Goal: Task Accomplishment & Management: Manage account settings

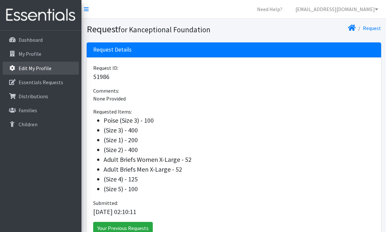
click at [36, 63] on link "Edit My Profile" at bounding box center [41, 68] width 76 height 13
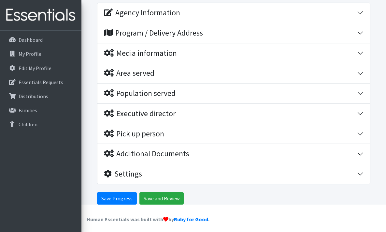
scroll to position [97, 0]
click at [164, 172] on div "Settings" at bounding box center [230, 173] width 253 height 9
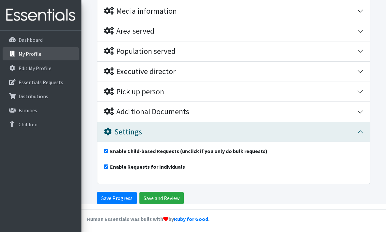
scroll to position [139, 0]
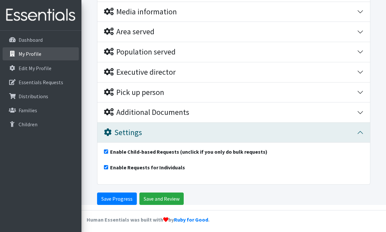
click at [33, 53] on p "My Profile" at bounding box center [30, 54] width 23 height 7
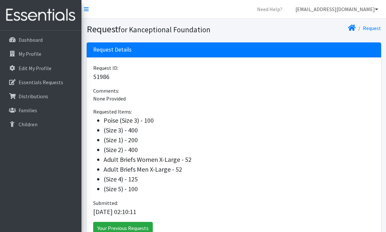
click at [350, 12] on link "[EMAIL_ADDRESS][DOMAIN_NAME]" at bounding box center [336, 9] width 93 height 13
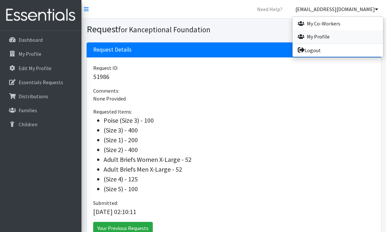
click at [327, 40] on link "My Profile" at bounding box center [338, 36] width 91 height 13
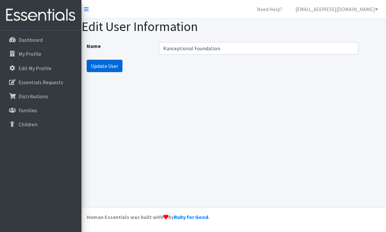
click at [107, 65] on input "Update User" at bounding box center [105, 66] width 36 height 12
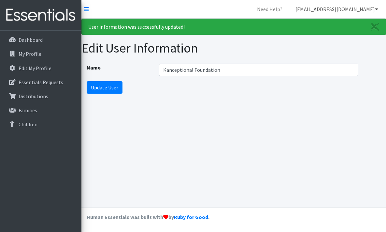
click at [353, 7] on link "[EMAIL_ADDRESS][DOMAIN_NAME]" at bounding box center [336, 9] width 93 height 13
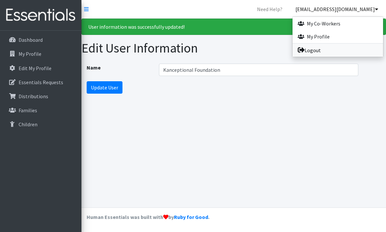
click at [313, 52] on link "Logout" at bounding box center [338, 50] width 91 height 13
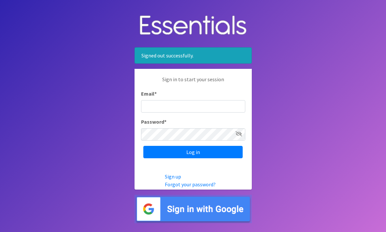
click at [204, 108] on input "Email *" at bounding box center [193, 106] width 104 height 12
type input "[EMAIL_ADDRESS][DOMAIN_NAME]"
click at [193, 152] on input "Log in" at bounding box center [192, 152] width 99 height 12
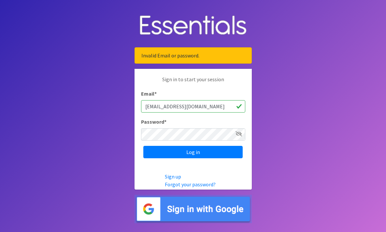
click at [239, 134] on icon at bounding box center [239, 133] width 7 height 5
click at [233, 105] on input "[EMAIL_ADDRESS][DOMAIN_NAME]" at bounding box center [193, 106] width 104 height 12
click at [230, 107] on input "[EMAIL_ADDRESS][DOMAIN_NAME]" at bounding box center [193, 106] width 104 height 12
click at [193, 152] on input "Log in" at bounding box center [192, 152] width 99 height 12
